Goal: Transaction & Acquisition: Purchase product/service

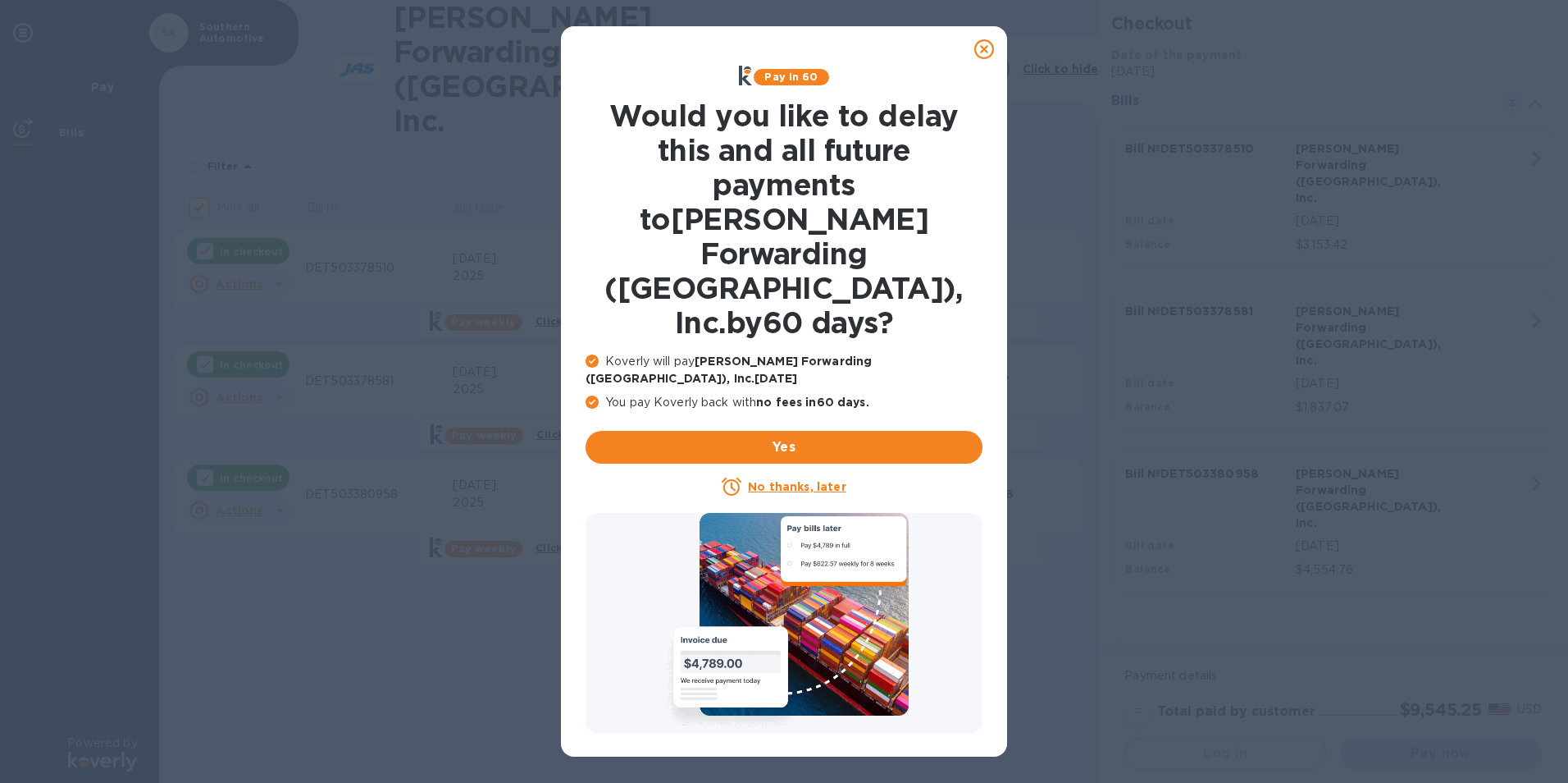
checkbox input "false"
click at [798, 480] on u "No thanks, later" at bounding box center [796, 486] width 97 height 13
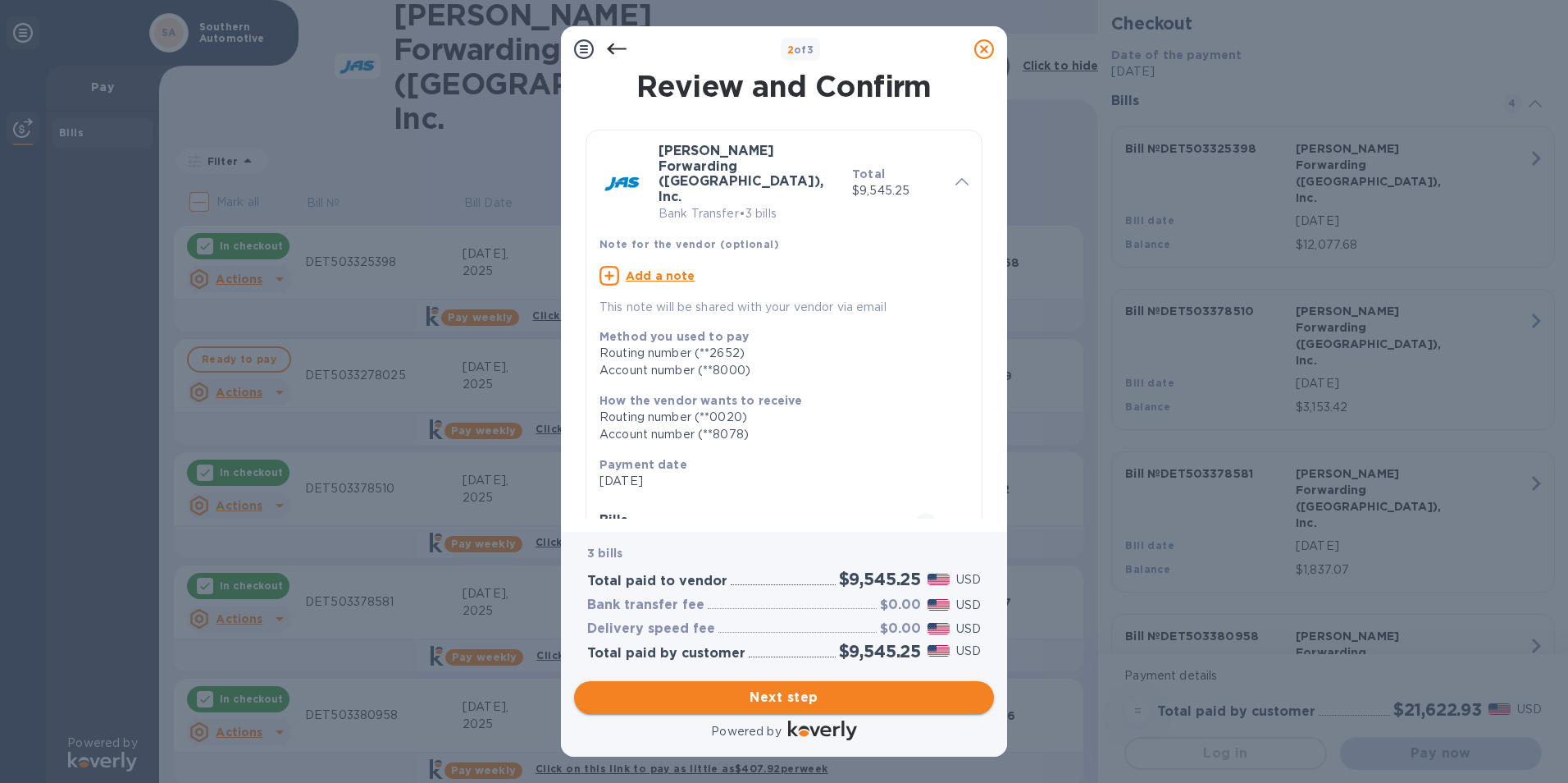
click at [813, 695] on span "Next step" at bounding box center [784, 698] width 394 height 20
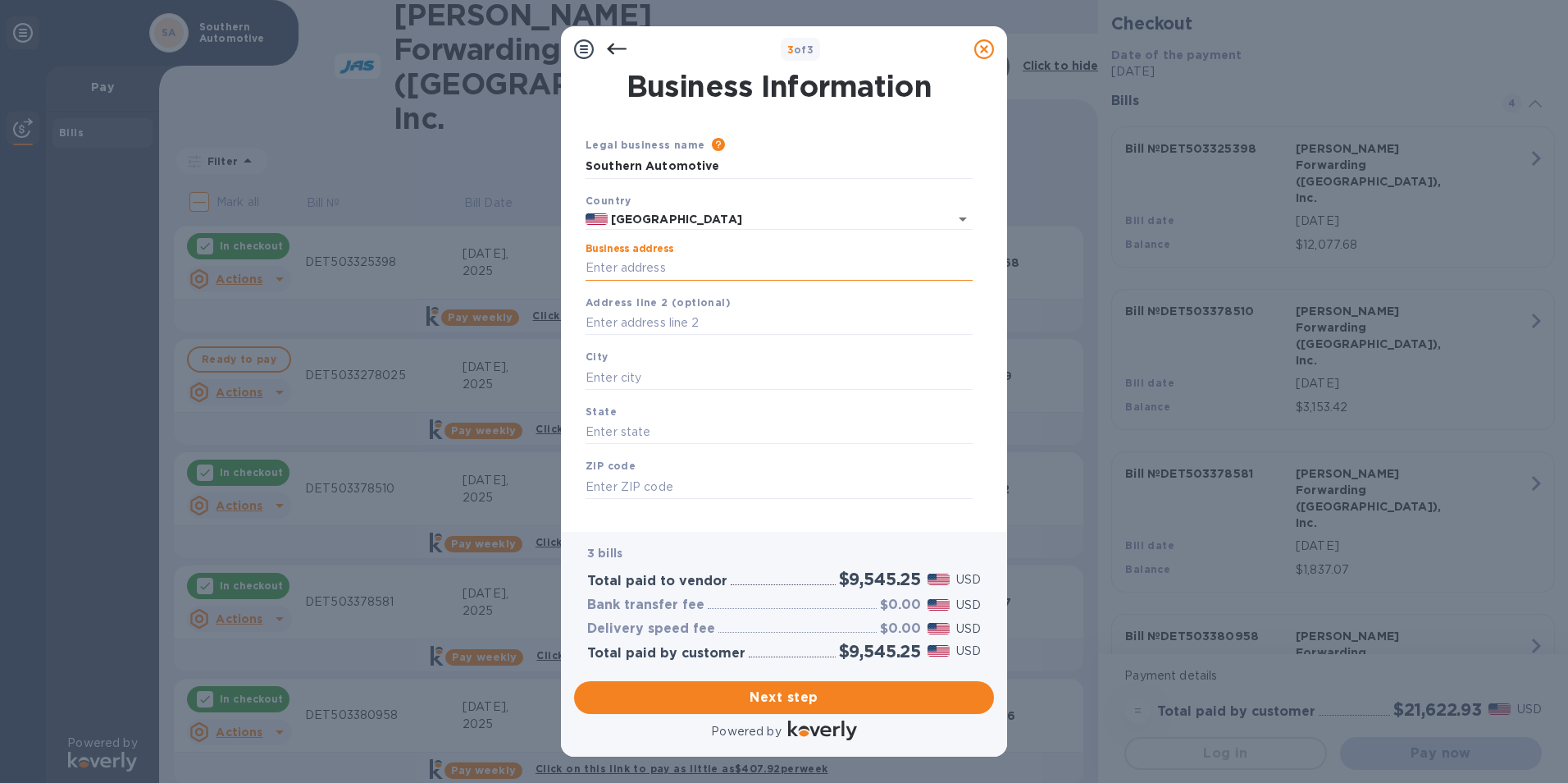
click at [591, 271] on input "Business address" at bounding box center [779, 268] width 387 height 25
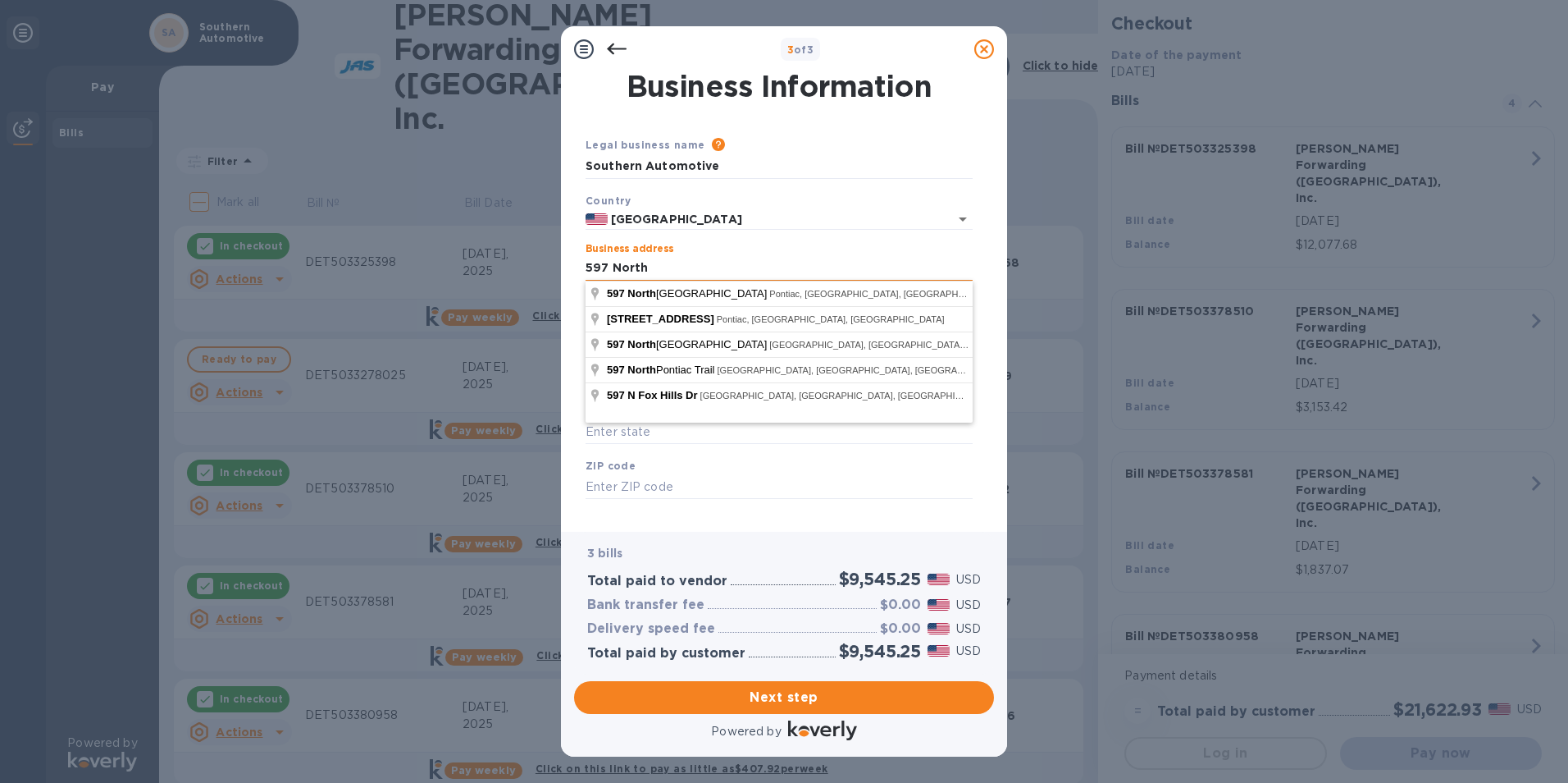
type input "[STREET_ADDRESS]"
type input "Pontiac"
type input "MI"
type input "48342"
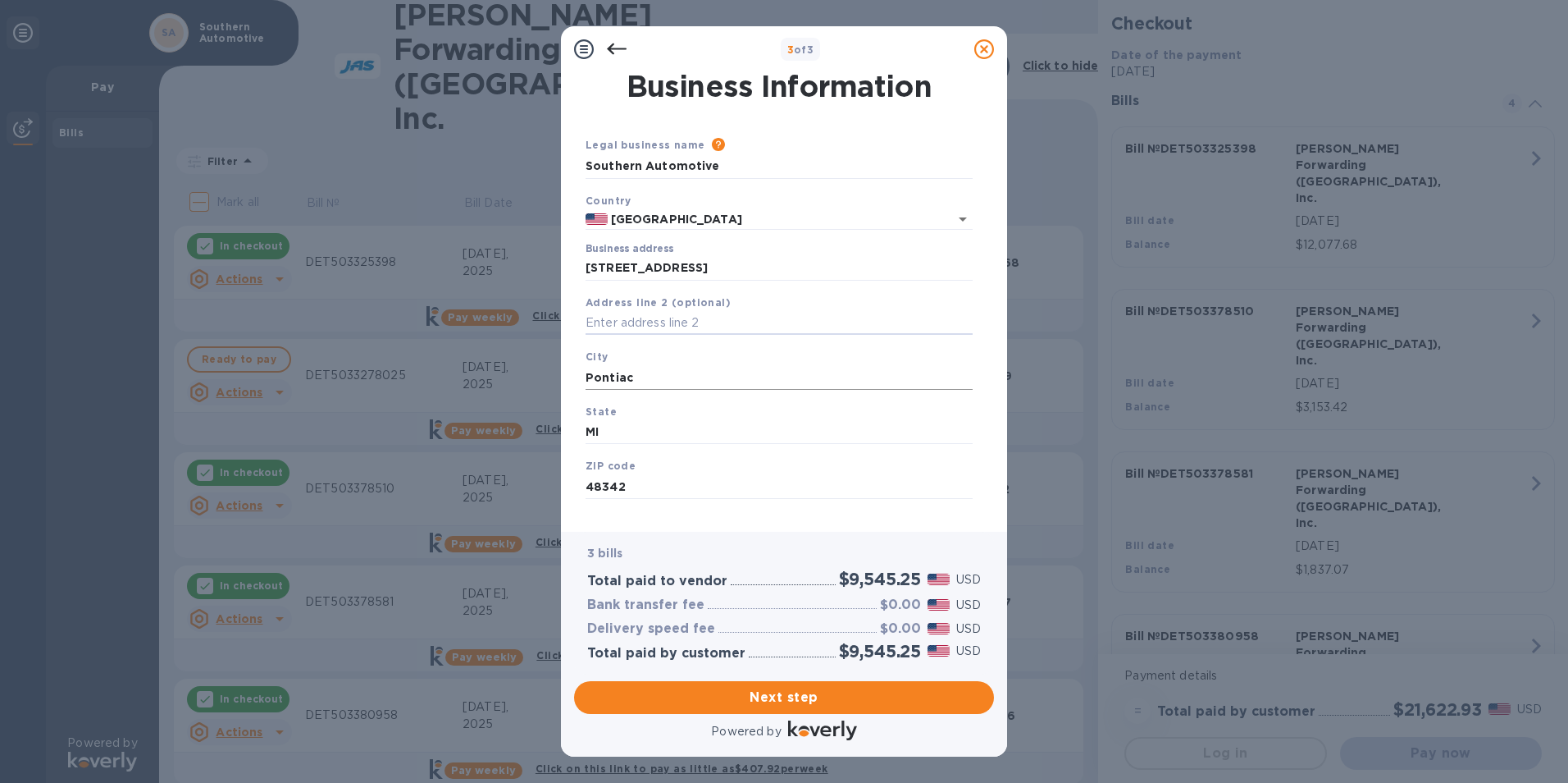
click at [633, 374] on input "Pontiac" at bounding box center [779, 377] width 387 height 25
drag, startPoint x: 634, startPoint y: 374, endPoint x: 543, endPoint y: 374, distance: 91.0
click at [543, 374] on div "3 of 3 Business Information Legal business name Please provide the legal name t…" at bounding box center [784, 391] width 1568 height 783
type input "Pontiac"
drag, startPoint x: 606, startPoint y: 432, endPoint x: 539, endPoint y: 434, distance: 67.0
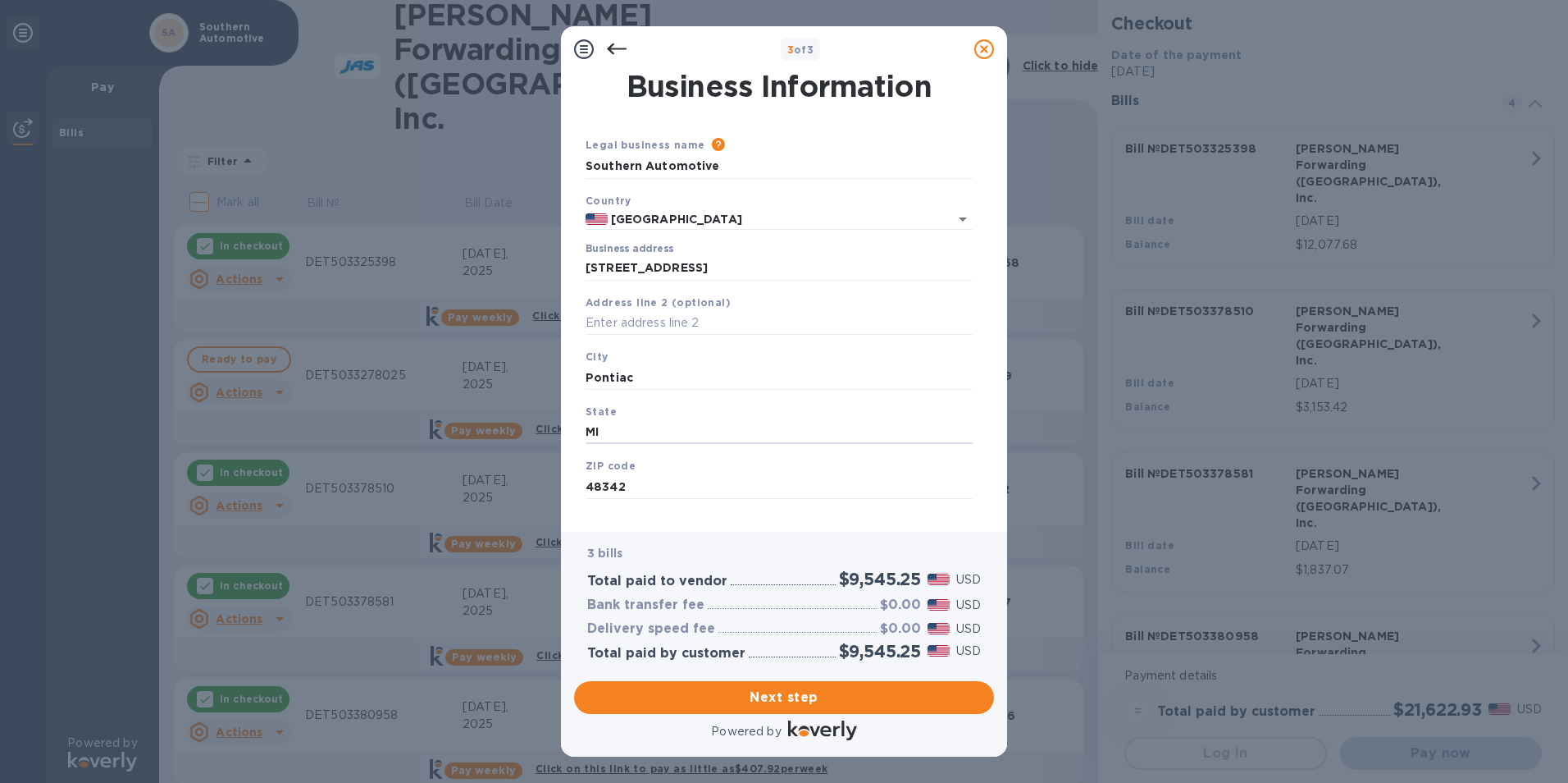
click at [539, 434] on div "3 of 3 Business Information Legal business name Please provide the legal name t…" at bounding box center [784, 391] width 1568 height 783
type input "MI"
drag, startPoint x: 634, startPoint y: 488, endPoint x: 490, endPoint y: 486, distance: 144.0
click at [490, 486] on div "3 of 3 Business Information Legal business name Please provide the legal name t…" at bounding box center [784, 391] width 1568 height 783
type input "48342"
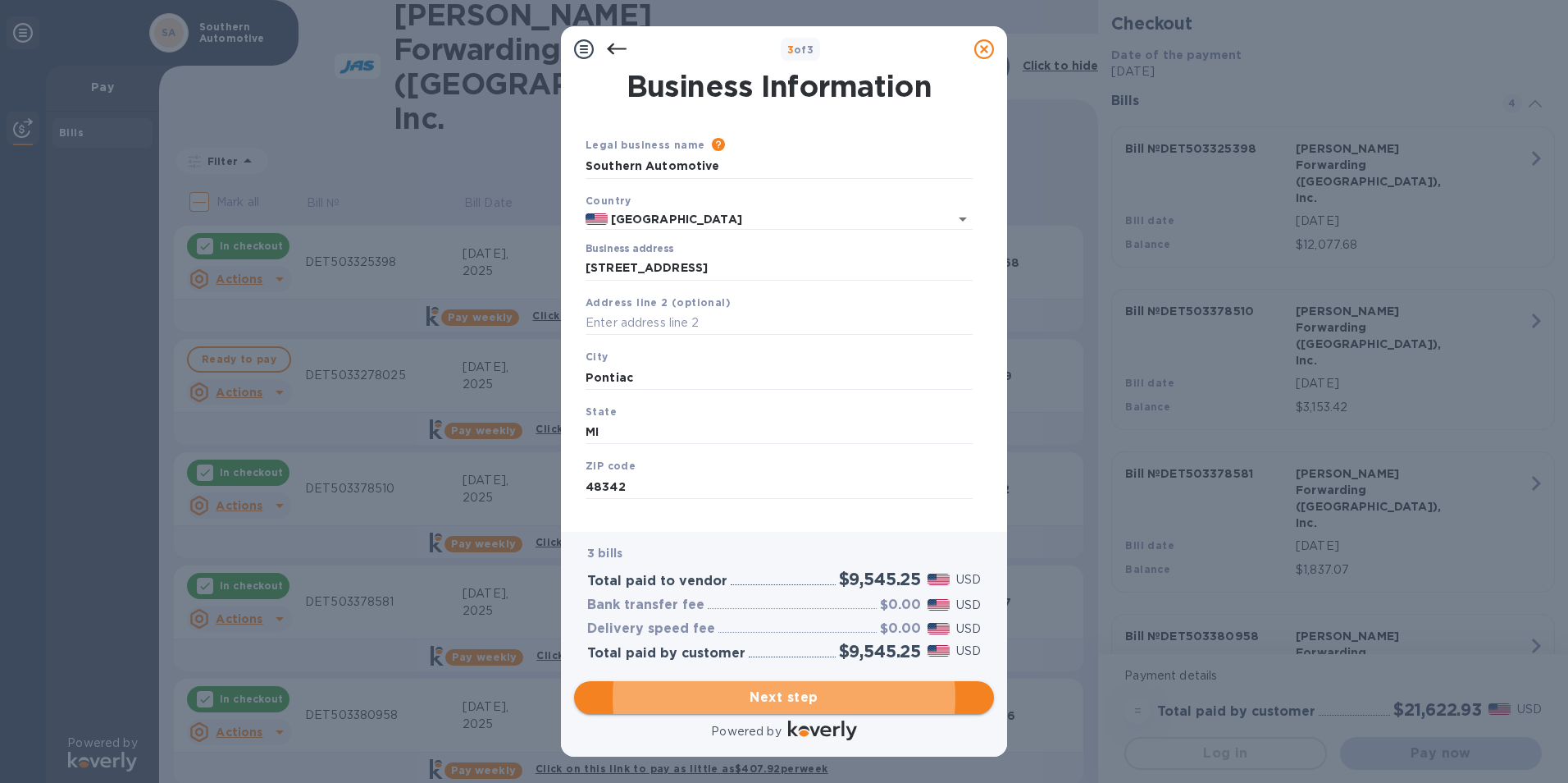
click at [817, 709] on button "Next step" at bounding box center [784, 697] width 420 height 33
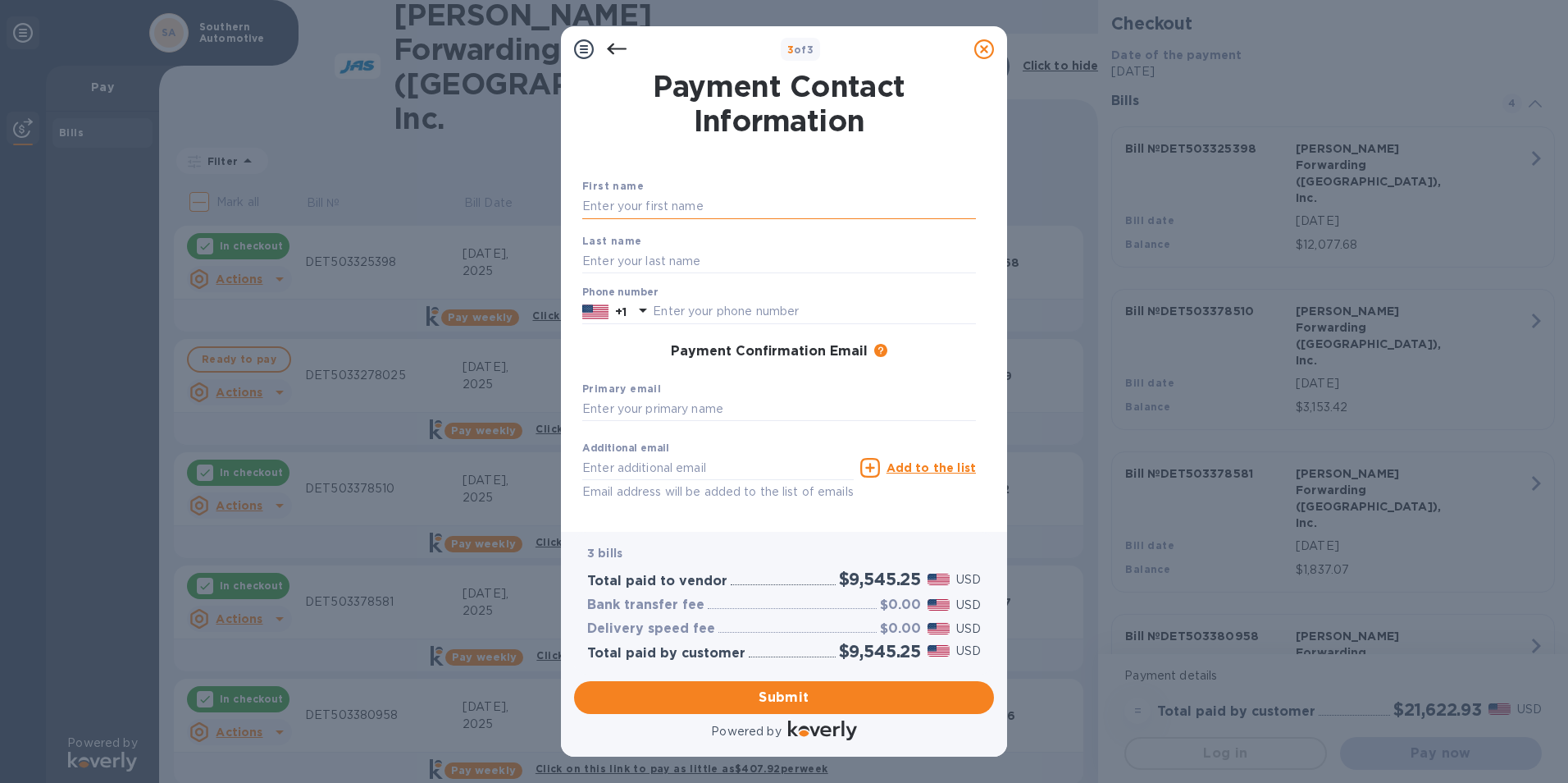
click at [608, 211] on input "text" at bounding box center [779, 206] width 394 height 25
type input "[PERSON_NAME]"
click at [586, 258] on input "text" at bounding box center [779, 261] width 394 height 25
type input "[PERSON_NAME]"
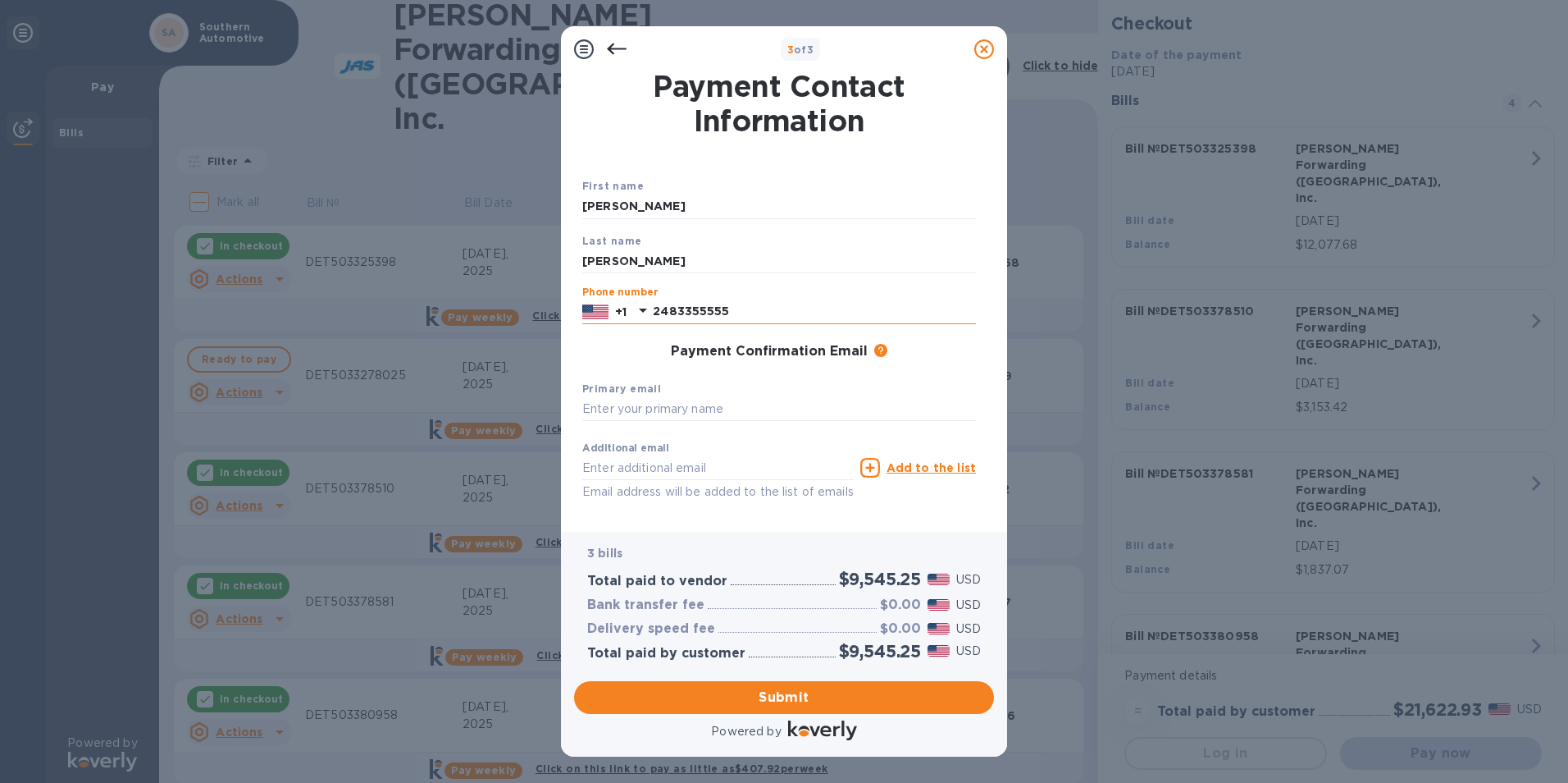
type input "2483355555"
type input "[PERSON_NAME][EMAIL_ADDRESS][DOMAIN_NAME]"
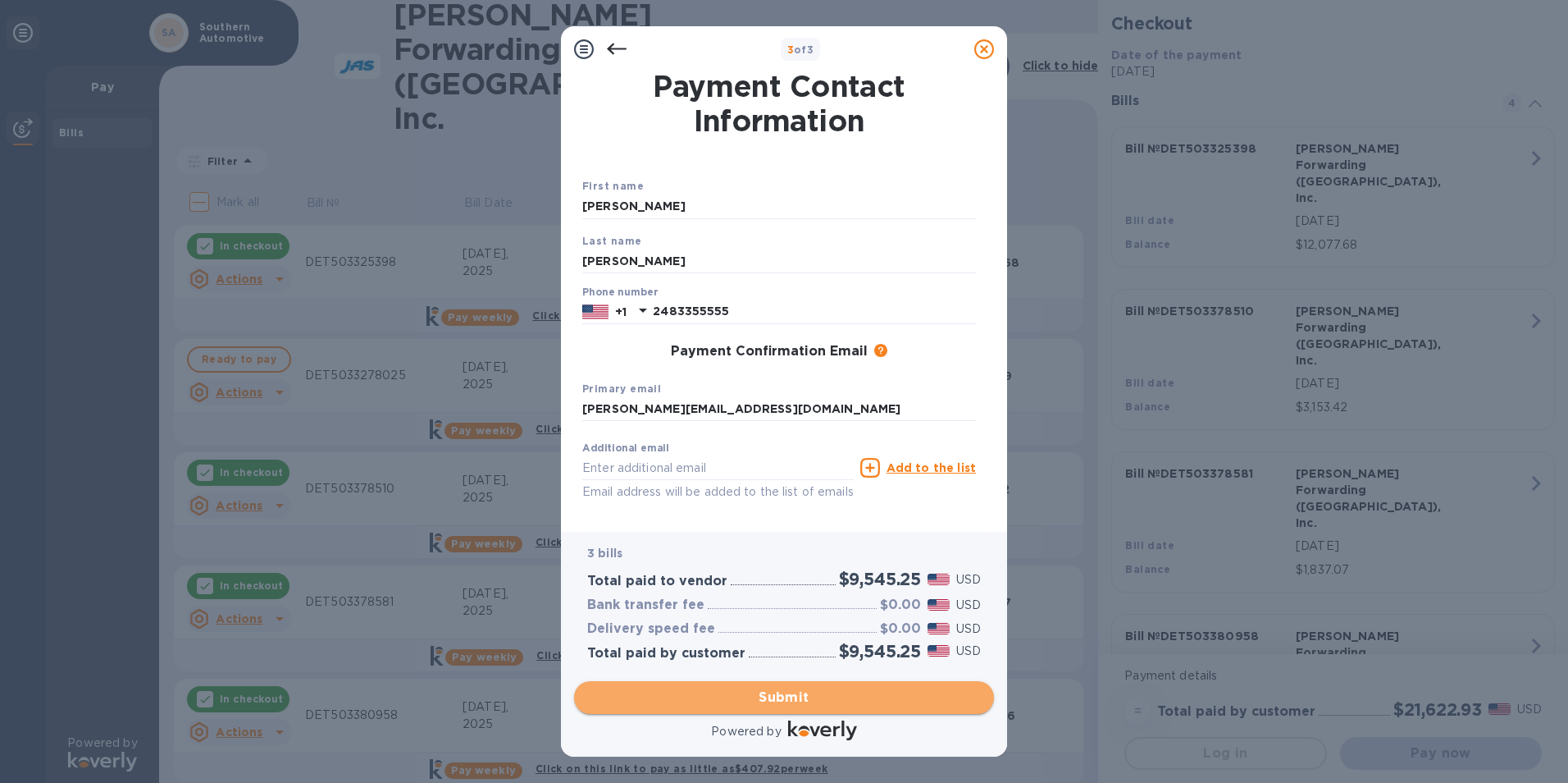
click at [803, 693] on span "Submit" at bounding box center [784, 698] width 394 height 20
